Goal: Check status: Check status

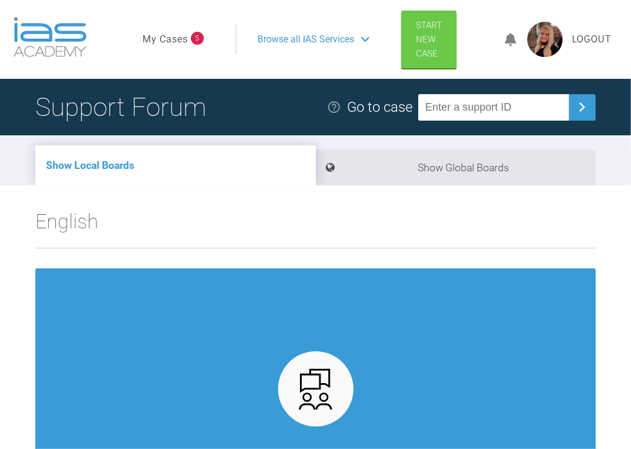
click at [163, 40] on link "My Cases" at bounding box center [165, 39] width 45 height 15
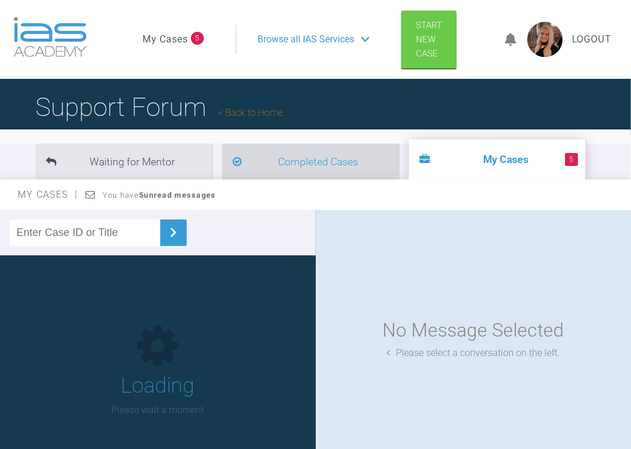
click at [283, 163] on li "Completed Cases" at bounding box center [310, 162] width 177 height 36
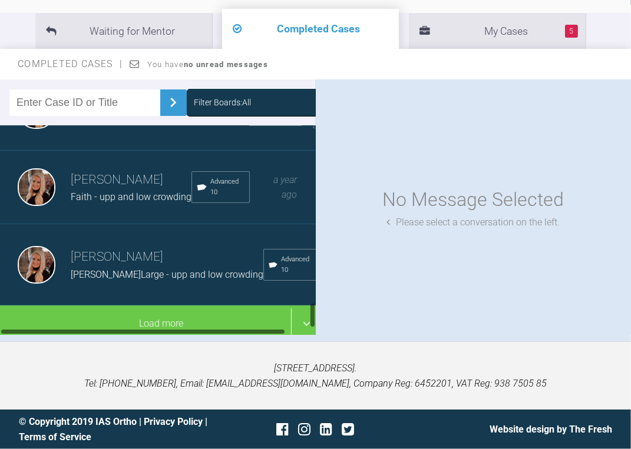
scroll to position [1382, 0]
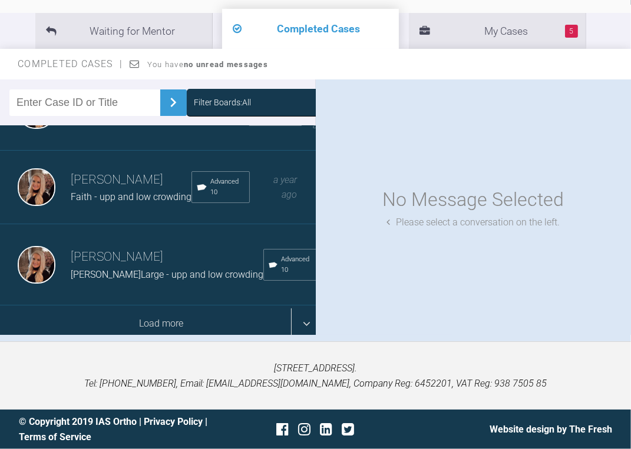
click at [171, 306] on div "Load more" at bounding box center [161, 324] width 323 height 37
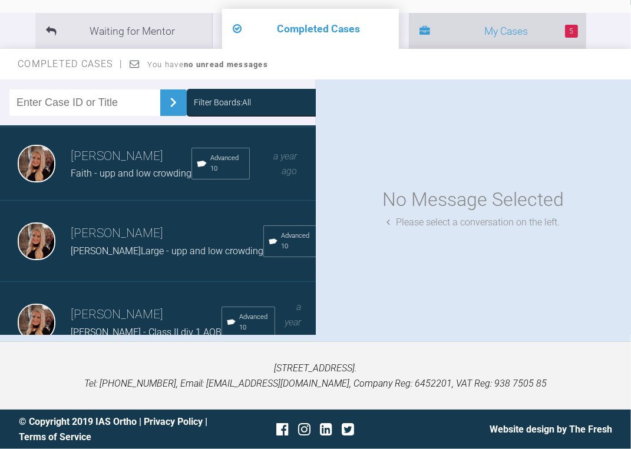
click at [422, 28] on li "5 My Cases" at bounding box center [497, 31] width 177 height 36
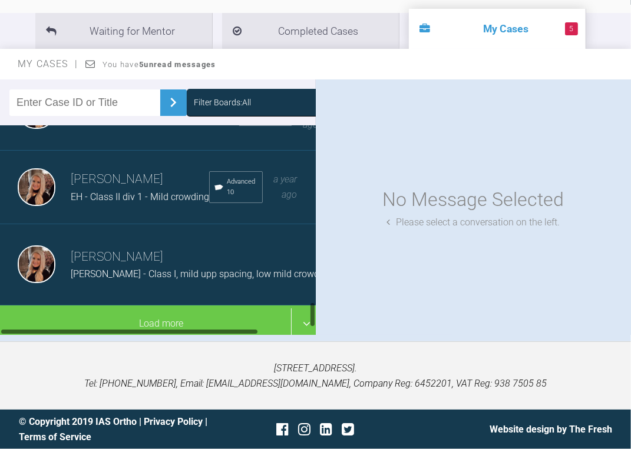
scroll to position [1398, 0]
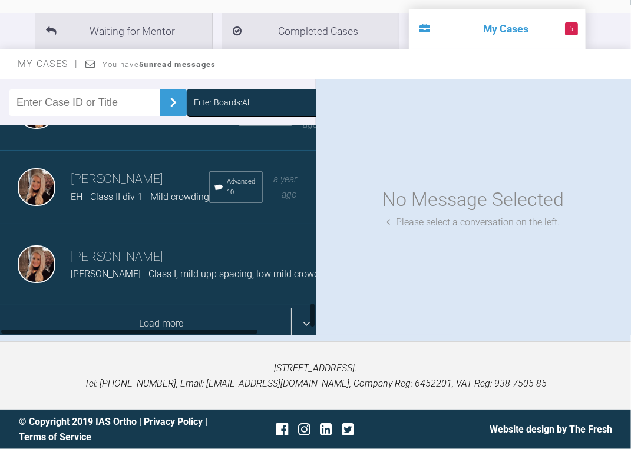
click at [102, 306] on div "Load more" at bounding box center [161, 324] width 323 height 37
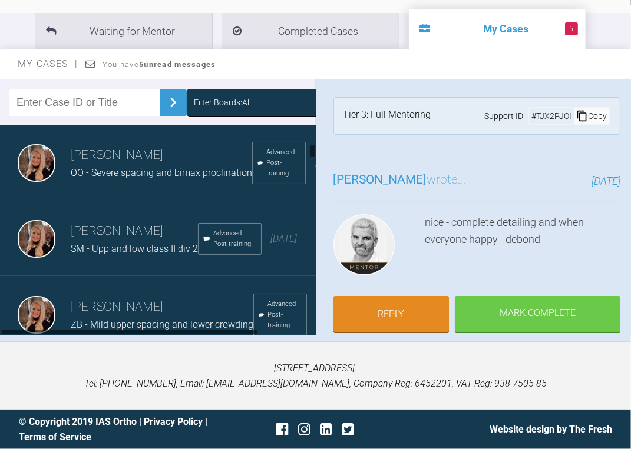
scroll to position [190, 0]
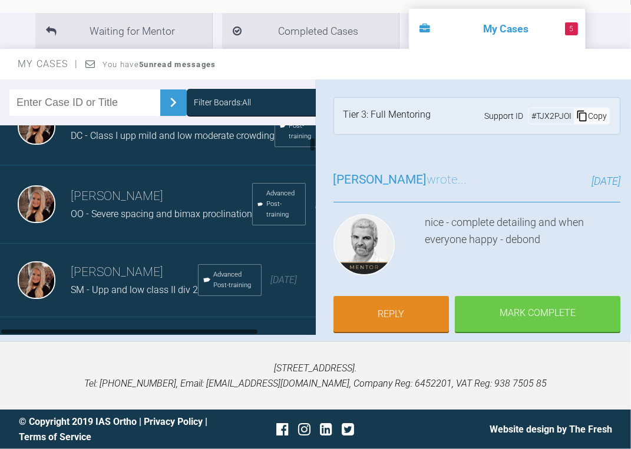
click at [67, 104] on input "text" at bounding box center [84, 103] width 151 height 26
type input "[PERSON_NAME]"
click at [170, 106] on img at bounding box center [173, 102] width 19 height 19
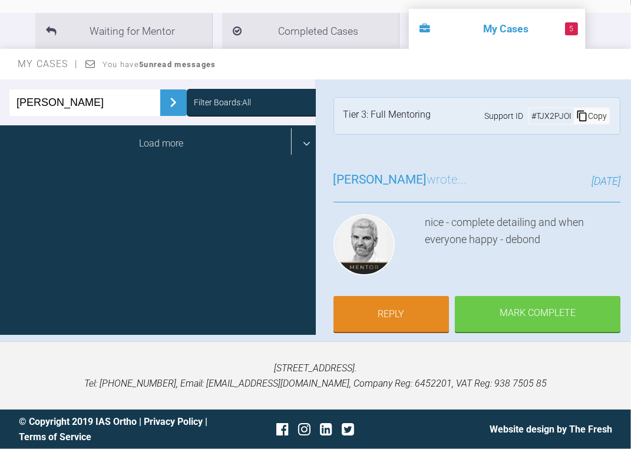
drag, startPoint x: 167, startPoint y: 141, endPoint x: 160, endPoint y: 140, distance: 7.3
click at [167, 141] on div "Load more" at bounding box center [161, 143] width 323 height 37
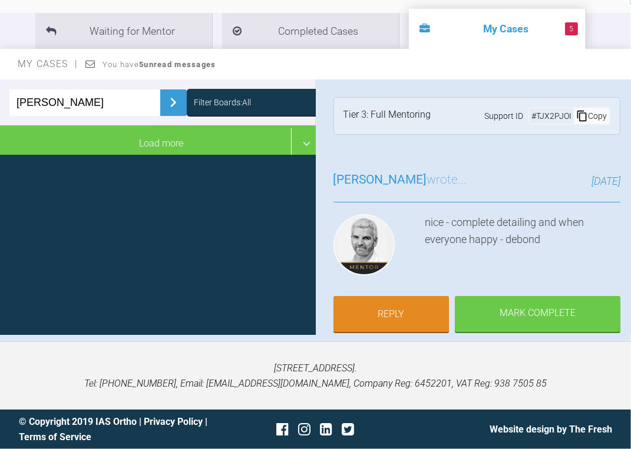
drag, startPoint x: 46, startPoint y: 99, endPoint x: -18, endPoint y: 97, distance: 63.6
click at [0, 97] on html "My Cases 5 Logout Browse all IAS Services Start New Case Logout Support Forum B…" at bounding box center [315, 159] width 631 height 580
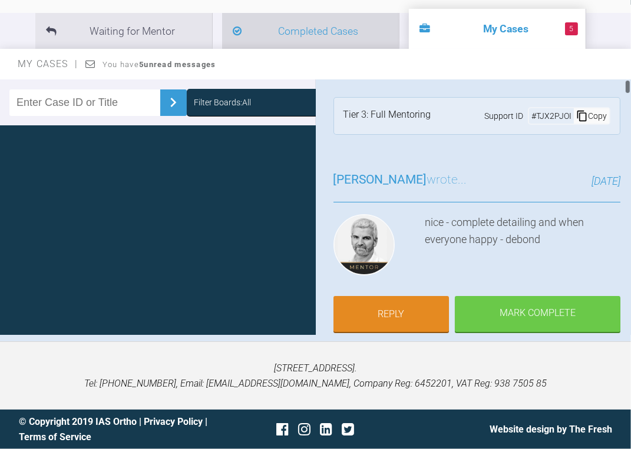
click at [241, 23] on span at bounding box center [237, 31] width 9 height 16
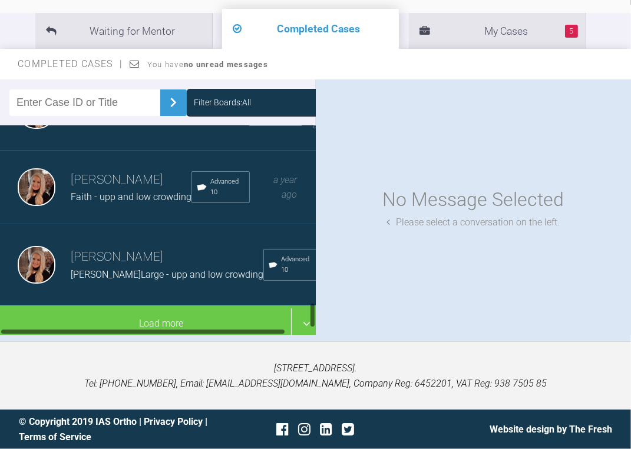
scroll to position [1382, 0]
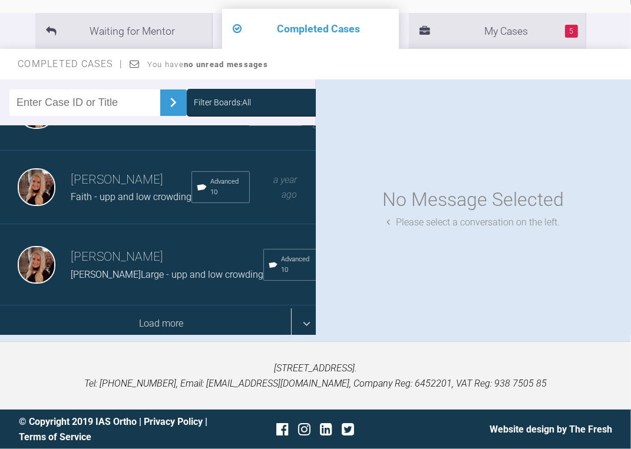
click at [174, 306] on div "Load more" at bounding box center [161, 324] width 323 height 37
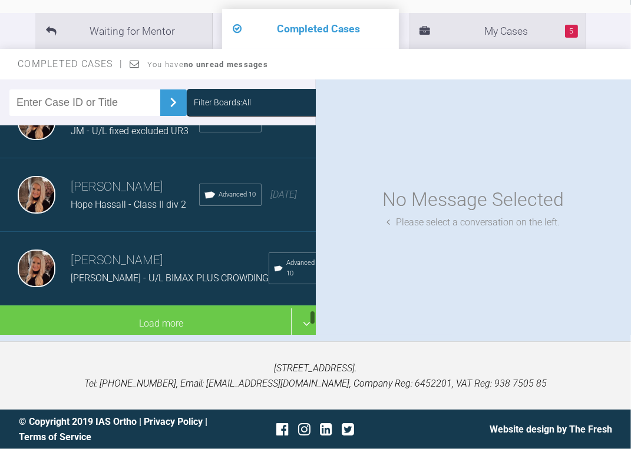
scroll to position [2930, 0]
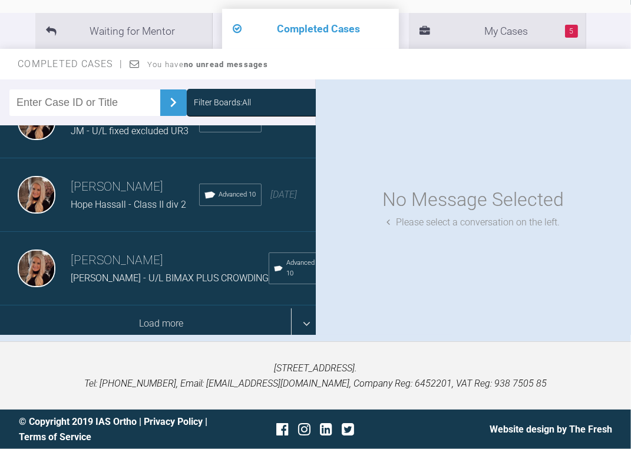
click at [140, 306] on div "Load more" at bounding box center [161, 324] width 323 height 37
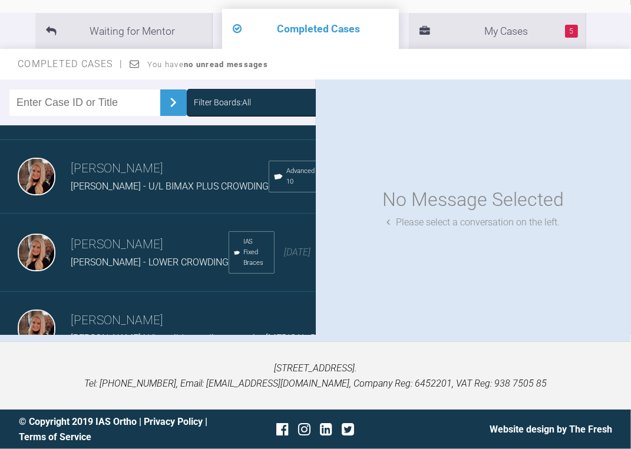
drag, startPoint x: 140, startPoint y: 299, endPoint x: 339, endPoint y: 259, distance: 203.0
click at [341, 260] on div "No Message Selected Please select a conversation on the left." at bounding box center [474, 207] width 316 height 256
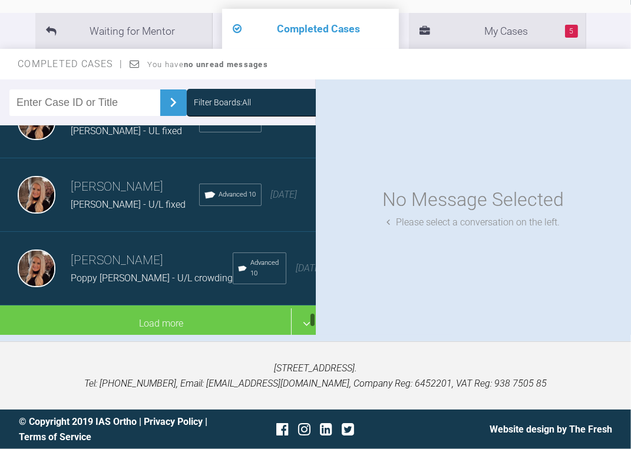
scroll to position [4471, 0]
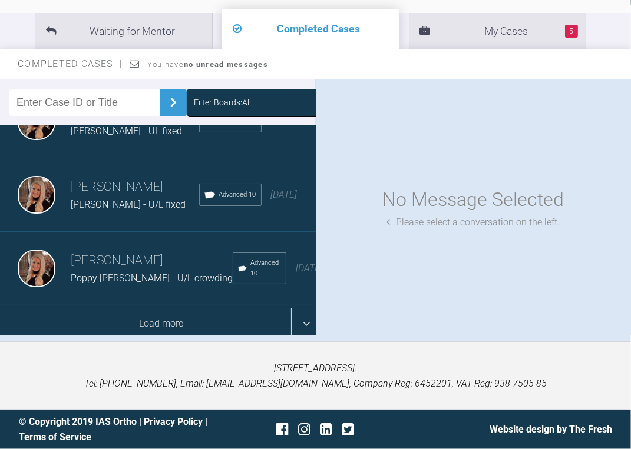
click at [147, 306] on div "Load more" at bounding box center [161, 324] width 323 height 37
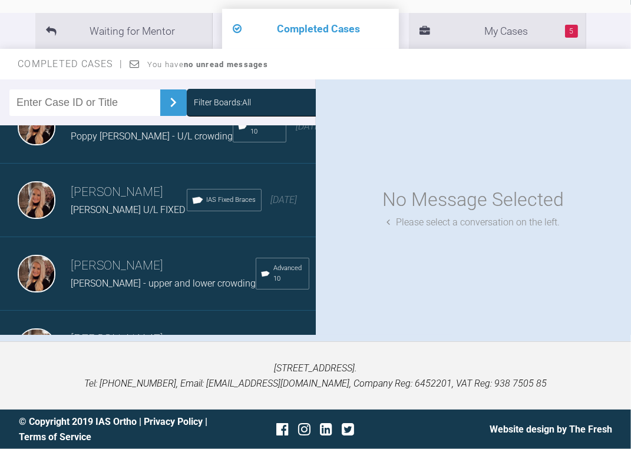
drag, startPoint x: 133, startPoint y: 201, endPoint x: 302, endPoint y: 167, distance: 172.4
click at [302, 90] on div "[PERSON_NAME] [PERSON_NAME] - U/L fixed Advanced 10 [DATE]" at bounding box center [161, 53] width 323 height 74
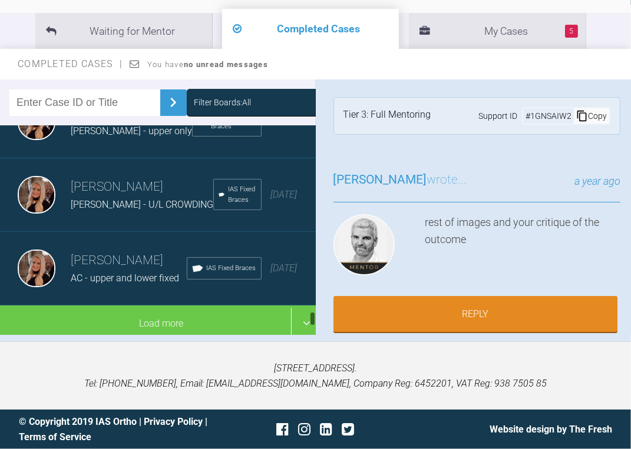
scroll to position [5979, 0]
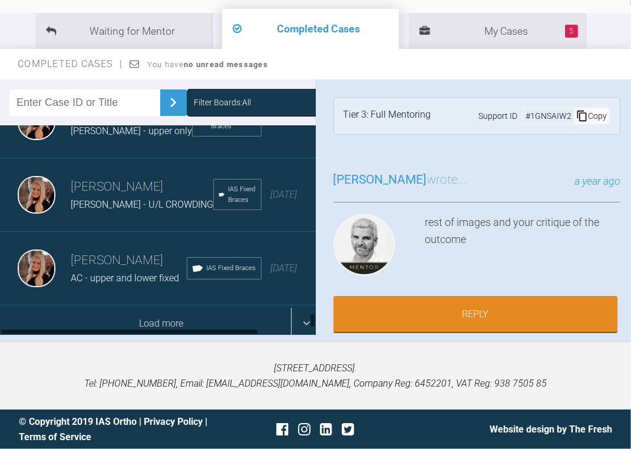
click at [85, 306] on div "Load more" at bounding box center [161, 324] width 323 height 37
